Goal: Information Seeking & Learning: Understand process/instructions

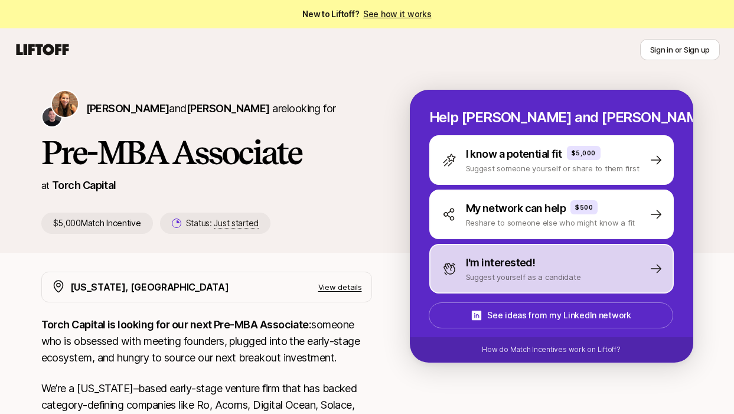
click at [479, 265] on p "I'm interested!" at bounding box center [501, 263] width 70 height 17
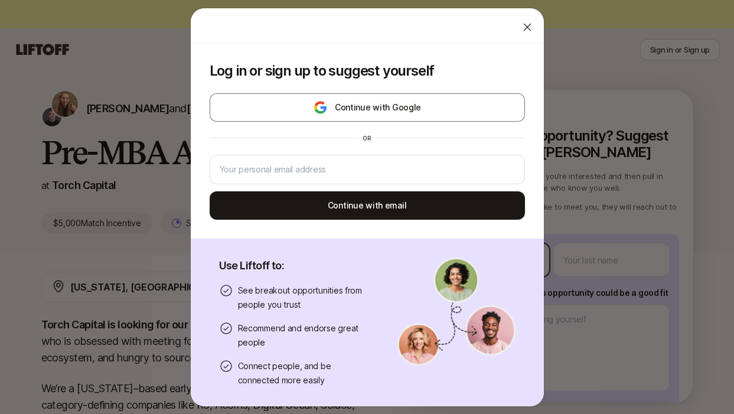
click at [480, 249] on body "New to Liftoff? See how it works Sign in or Sign up Sign in or Sign up [PERSON_…" at bounding box center [367, 207] width 734 height 414
click at [525, 30] on icon at bounding box center [528, 27] width 12 height 12
click at [494, 268] on body "New to Liftoff? See how it works Sign in or Sign up Sign in or Sign up [PERSON_…" at bounding box center [367, 207] width 734 height 414
click at [526, 25] on icon at bounding box center [528, 27] width 12 height 12
type textarea "x"
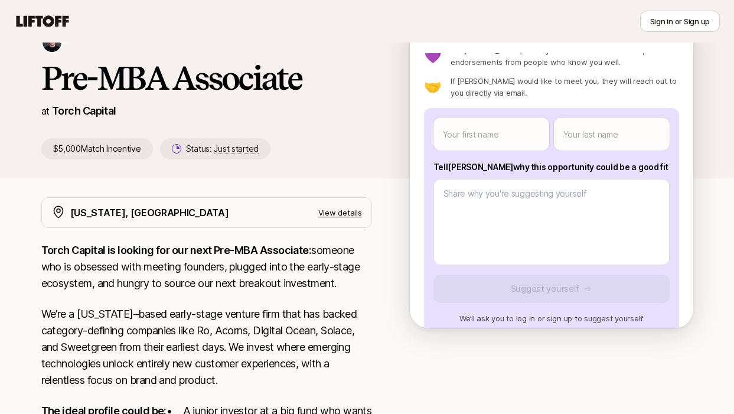
scroll to position [71, 0]
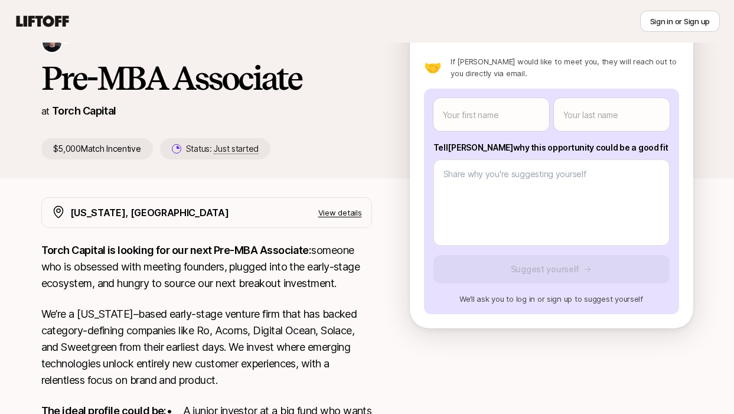
drag, startPoint x: 646, startPoint y: 146, endPoint x: 433, endPoint y: 147, distance: 212.7
click at [434, 147] on p "Tell [PERSON_NAME] why this opportunity could be a good fit" at bounding box center [552, 148] width 236 height 14
copy p "Tell [PERSON_NAME] why this opportunity could be a good fit"
